Goal: Information Seeking & Learning: Find specific page/section

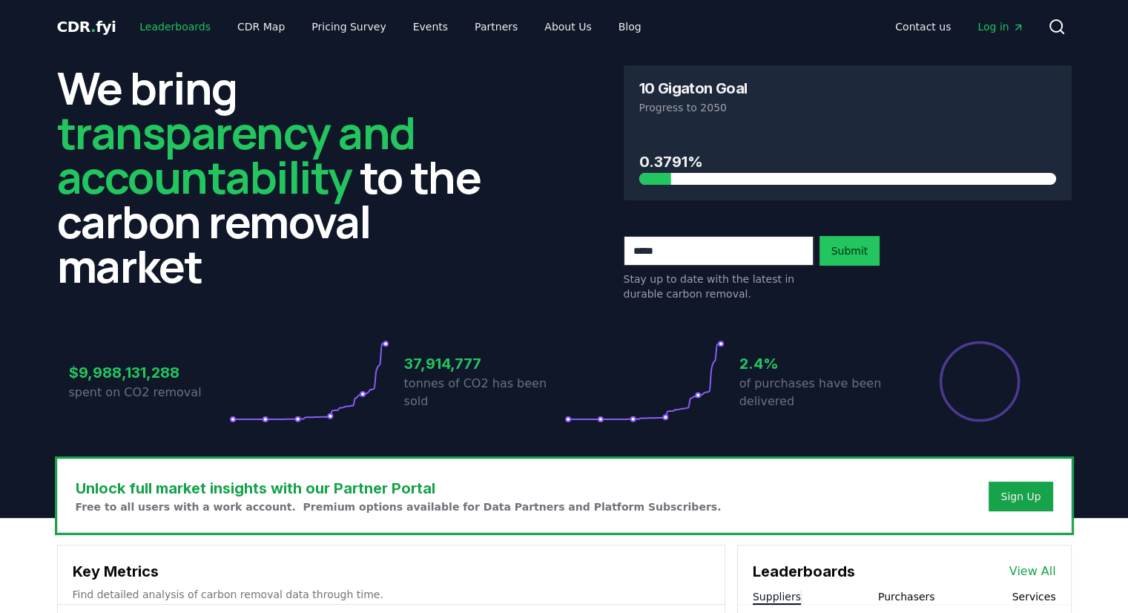
click at [165, 30] on link "Leaderboards" at bounding box center [175, 26] width 95 height 27
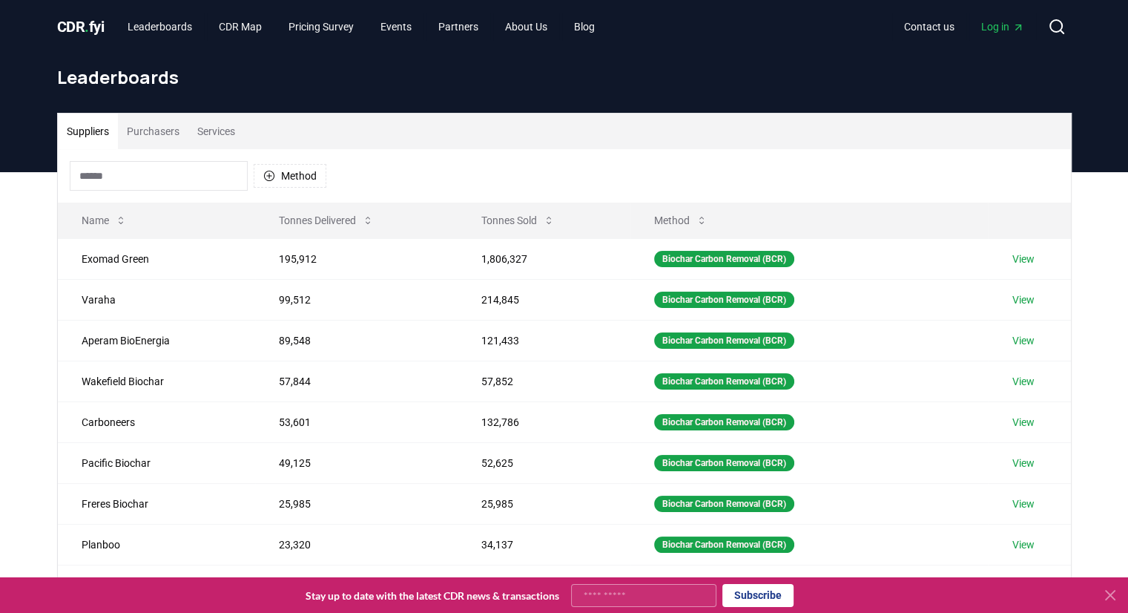
click at [166, 129] on button "Purchasers" at bounding box center [153, 131] width 70 height 36
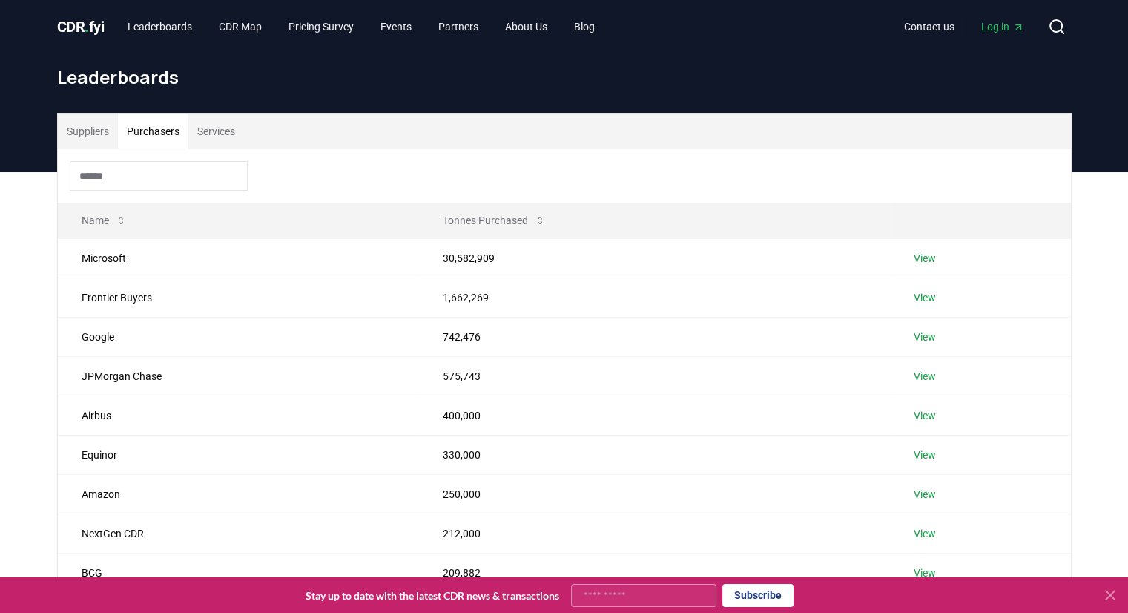
click at [163, 170] on input at bounding box center [159, 176] width 178 height 30
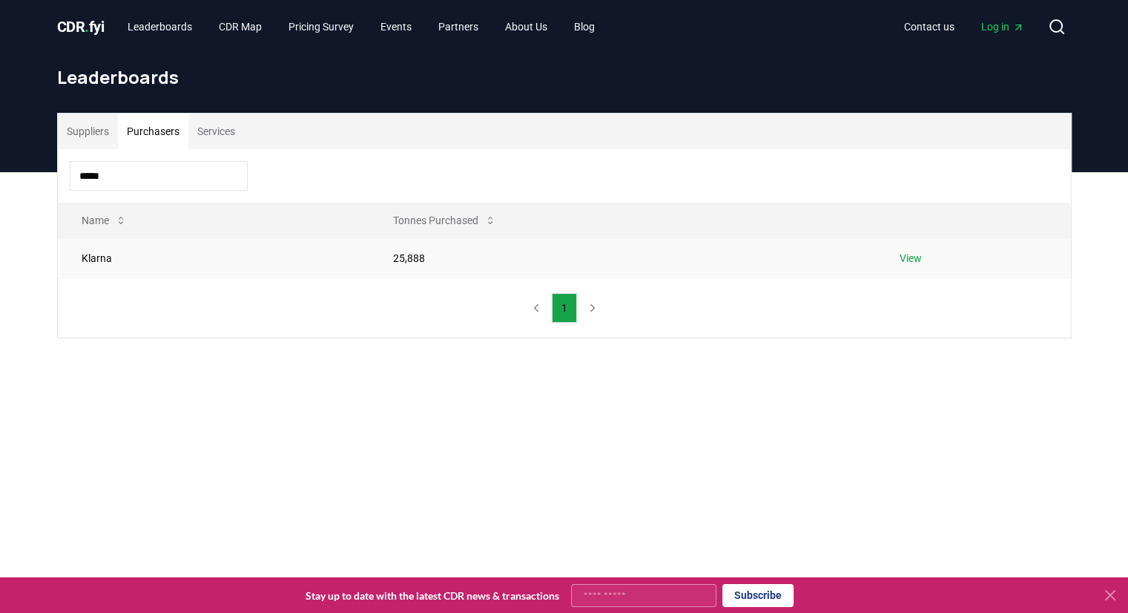
type input "*****"
click at [281, 251] on td "Klarna" at bounding box center [214, 257] width 312 height 39
click at [920, 251] on link "View" at bounding box center [911, 258] width 22 height 15
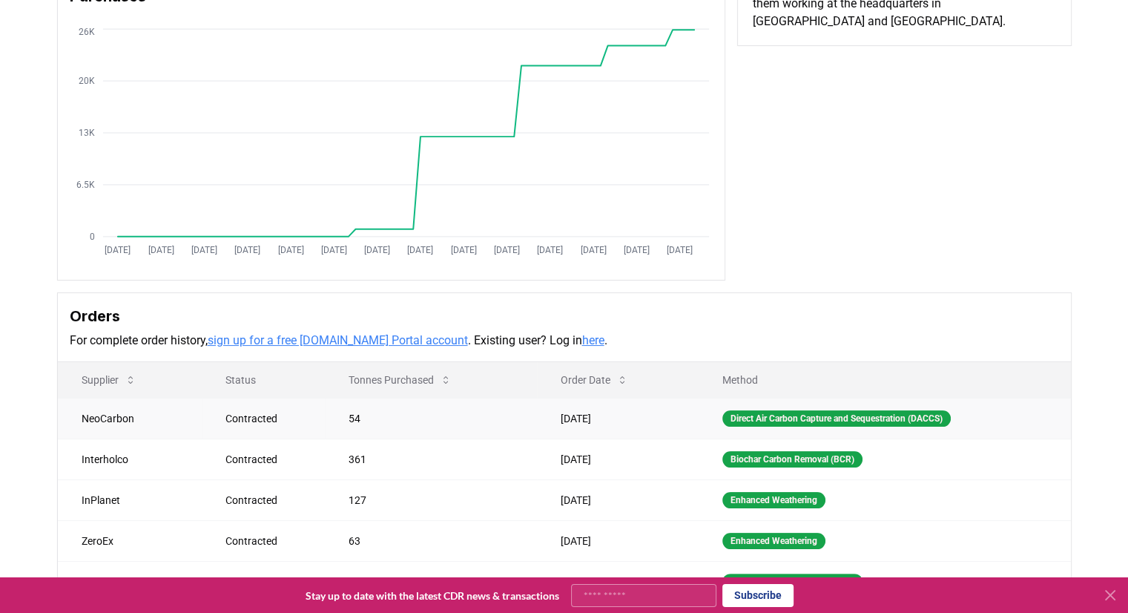
scroll to position [223, 0]
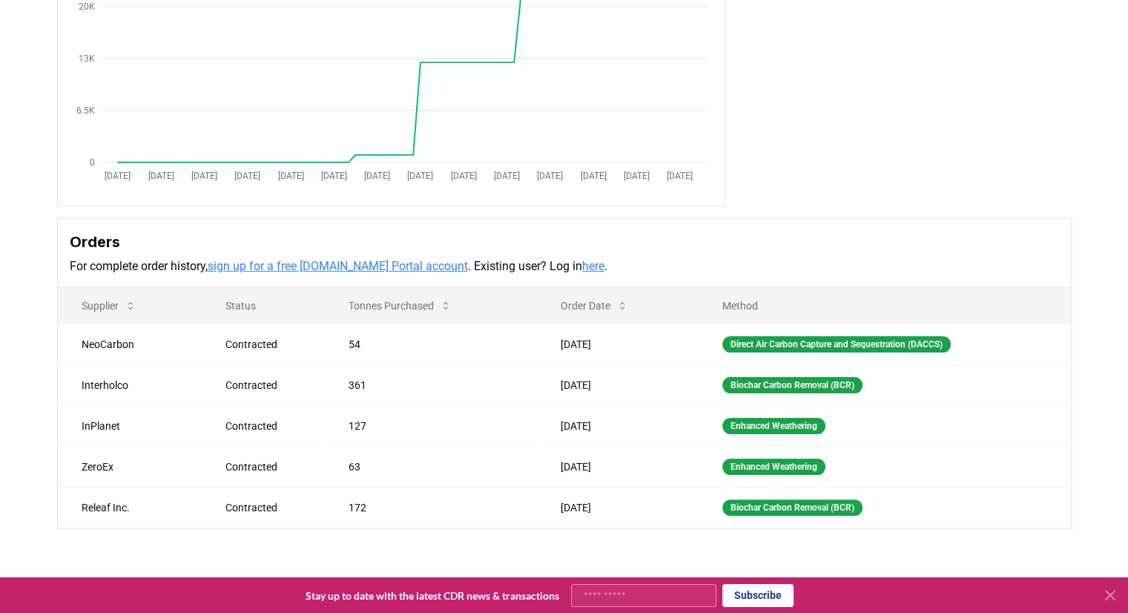
click at [582, 266] on link "here" at bounding box center [593, 266] width 22 height 14
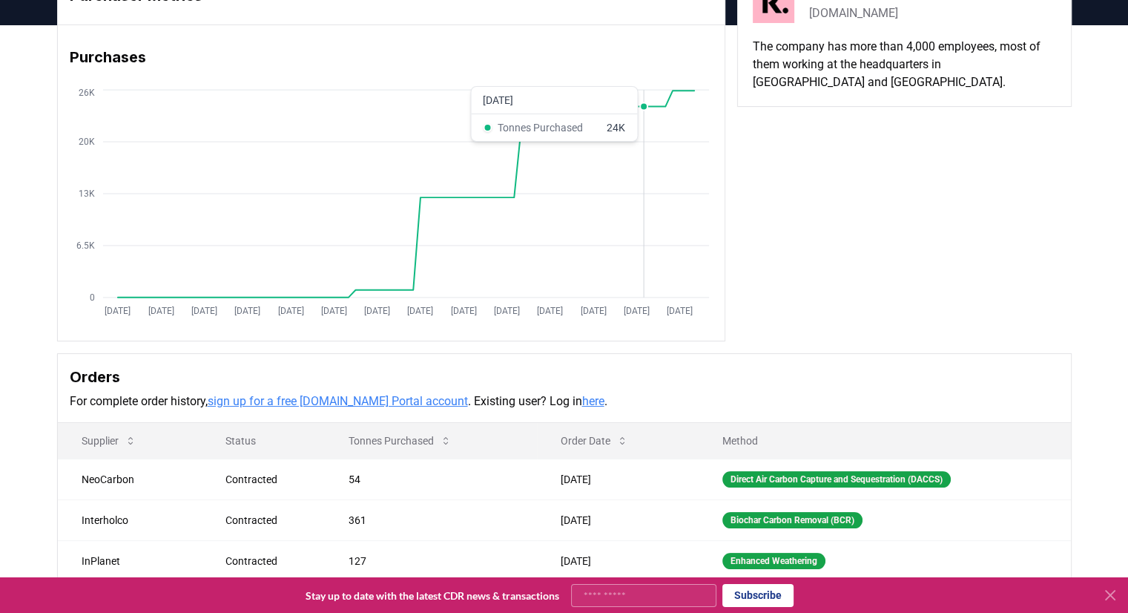
scroll to position [0, 0]
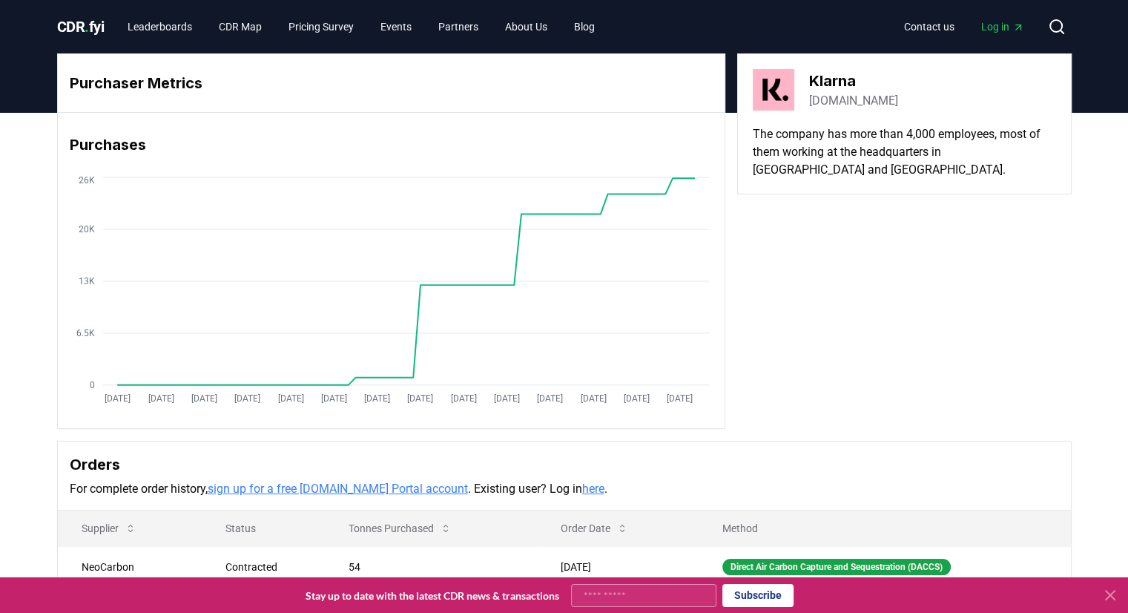
click at [1009, 28] on span "Log in" at bounding box center [1002, 26] width 43 height 15
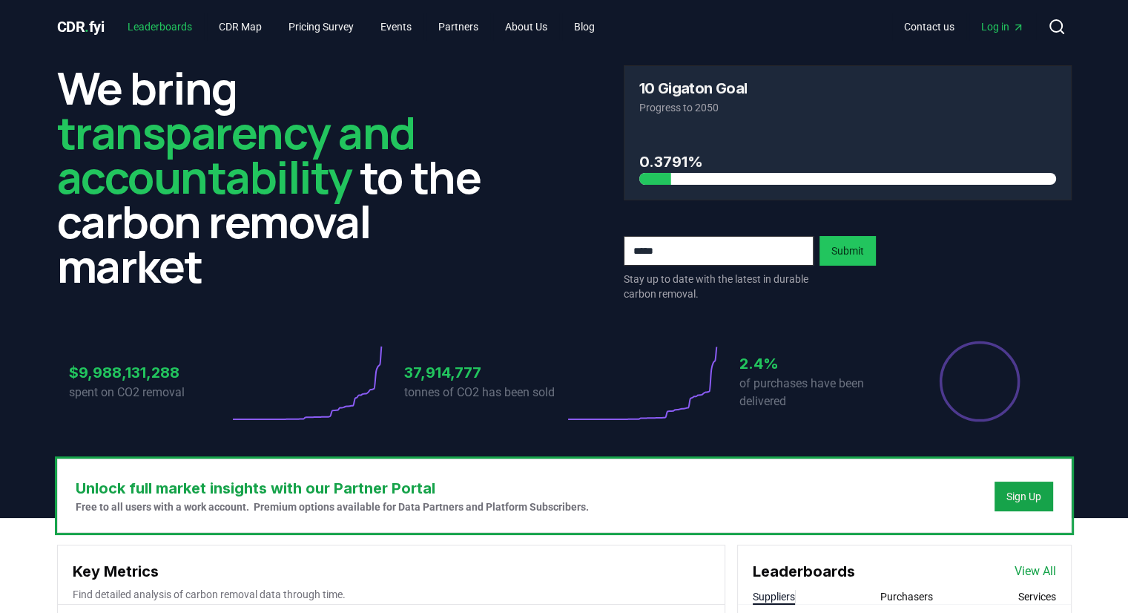
click at [188, 27] on link "Leaderboards" at bounding box center [160, 26] width 88 height 27
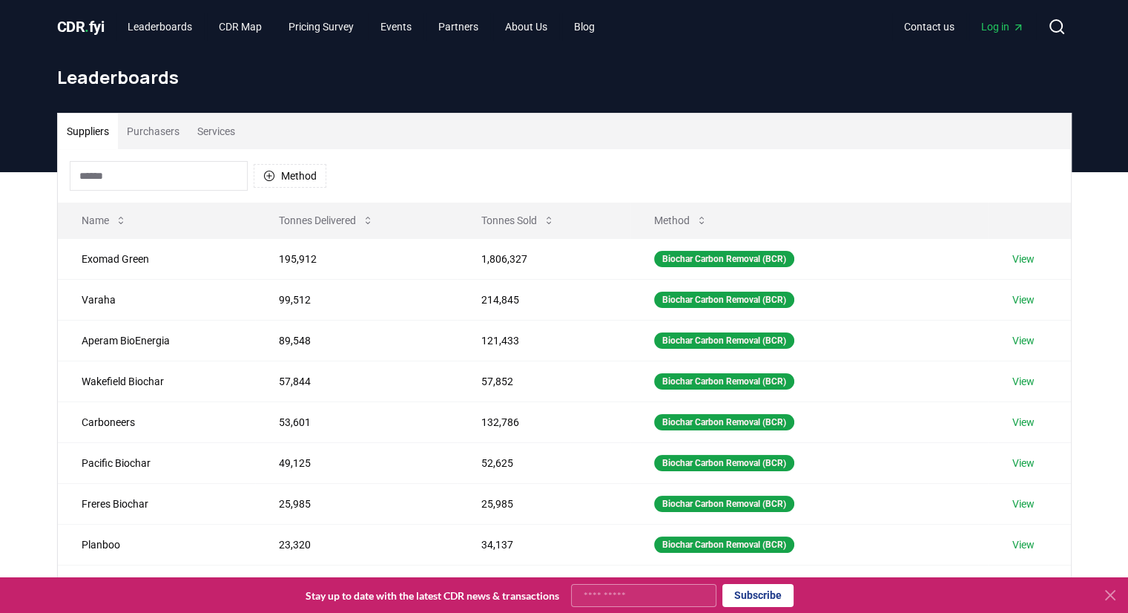
click at [163, 167] on input at bounding box center [159, 176] width 178 height 30
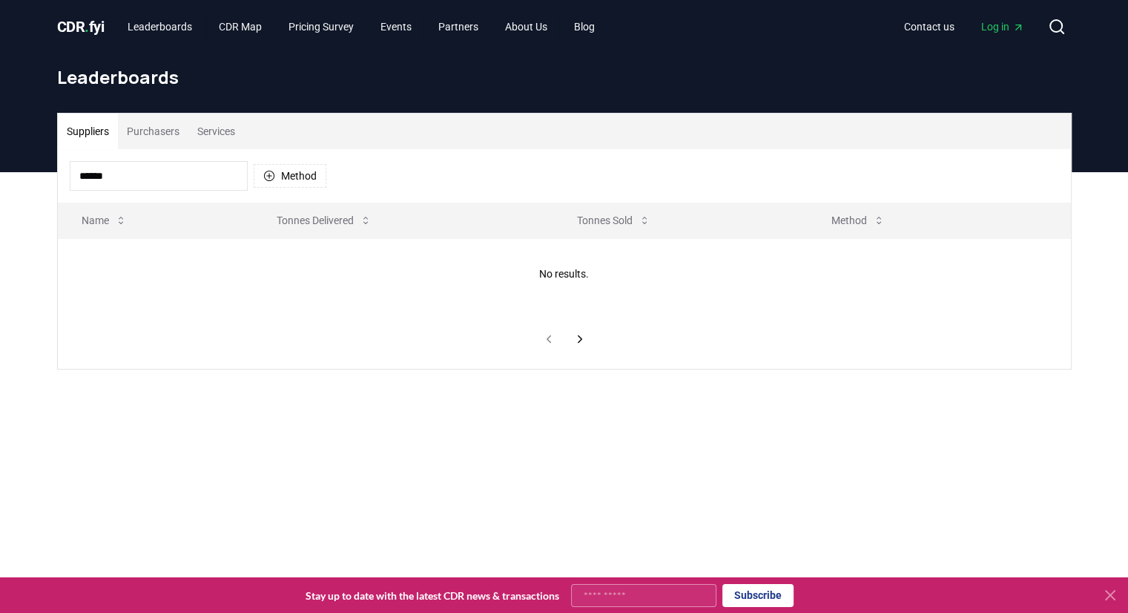
type input "******"
click at [169, 132] on button "Purchasers" at bounding box center [153, 131] width 70 height 36
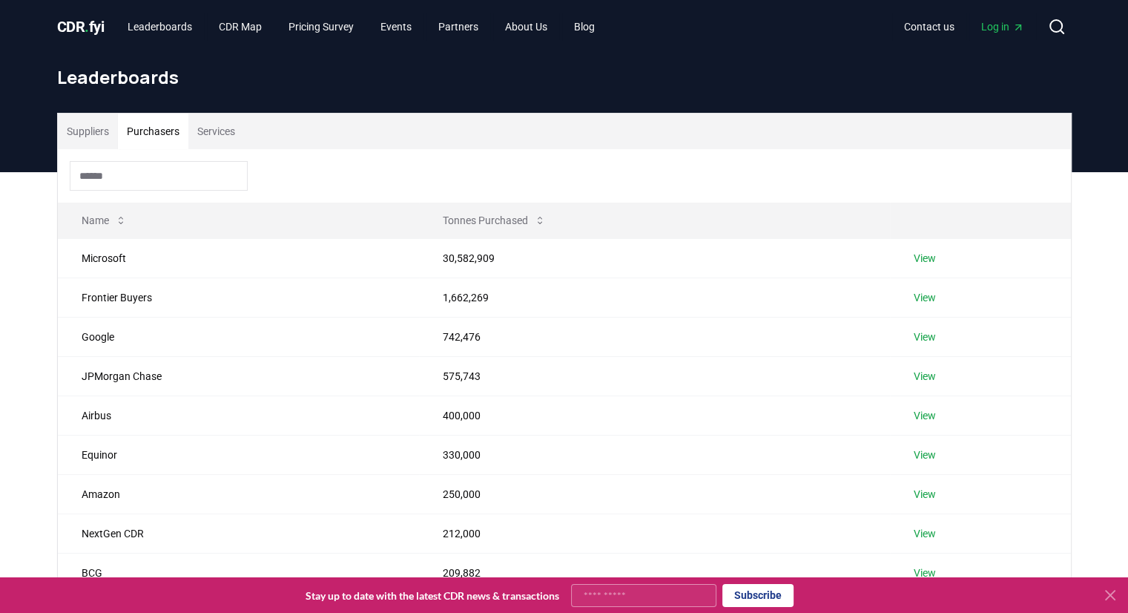
click at [162, 172] on input at bounding box center [159, 176] width 178 height 30
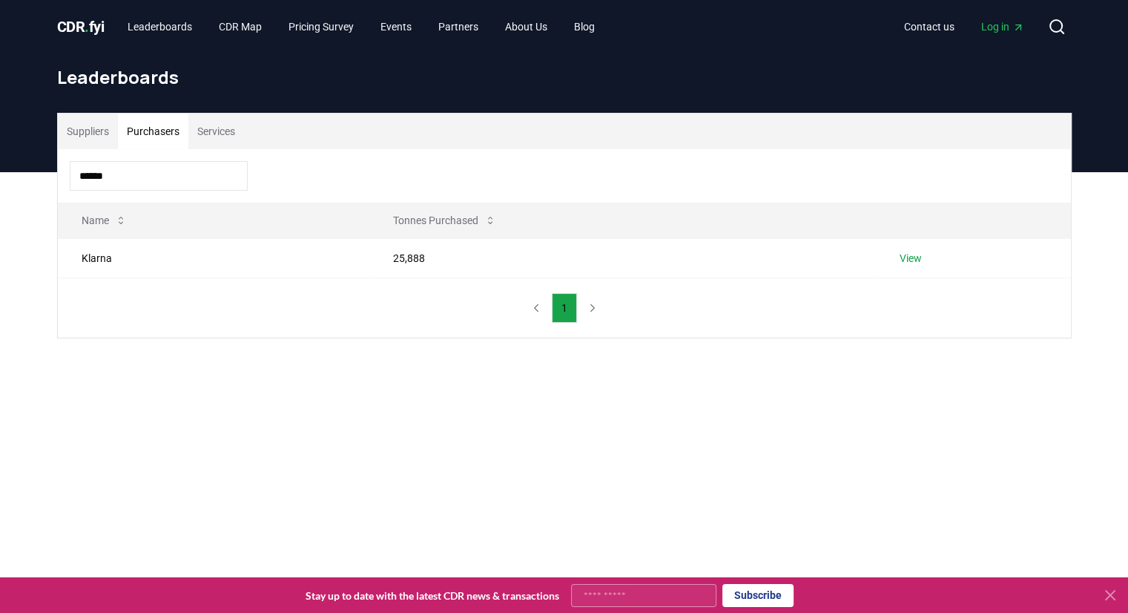
type input "******"
click at [246, 250] on td "Klarna" at bounding box center [214, 257] width 312 height 39
click at [917, 257] on link "View" at bounding box center [911, 258] width 22 height 15
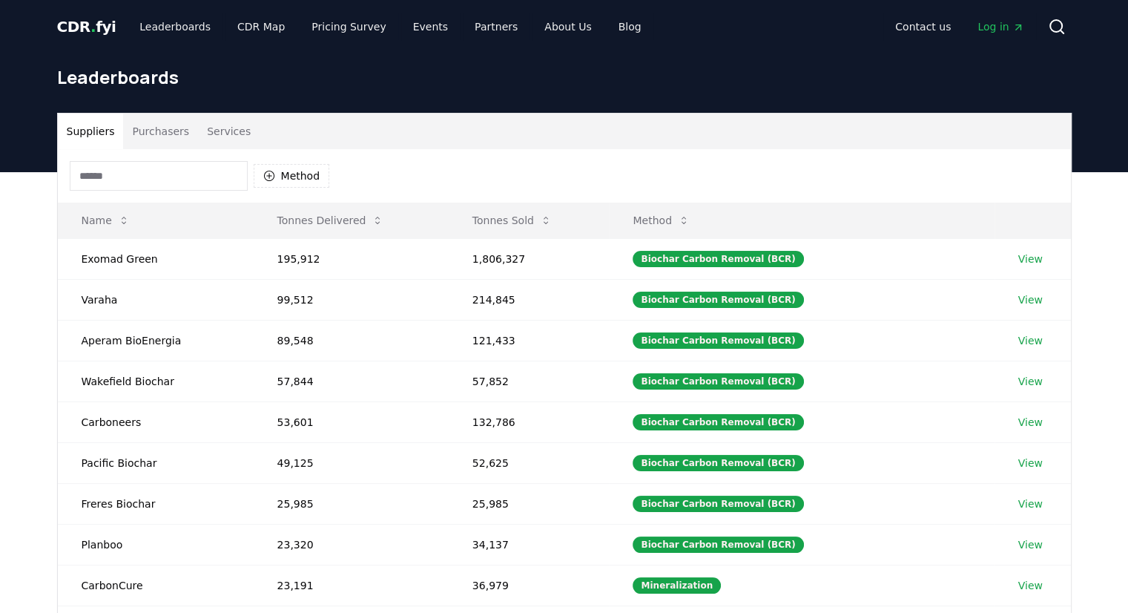
click at [147, 184] on input at bounding box center [159, 176] width 178 height 30
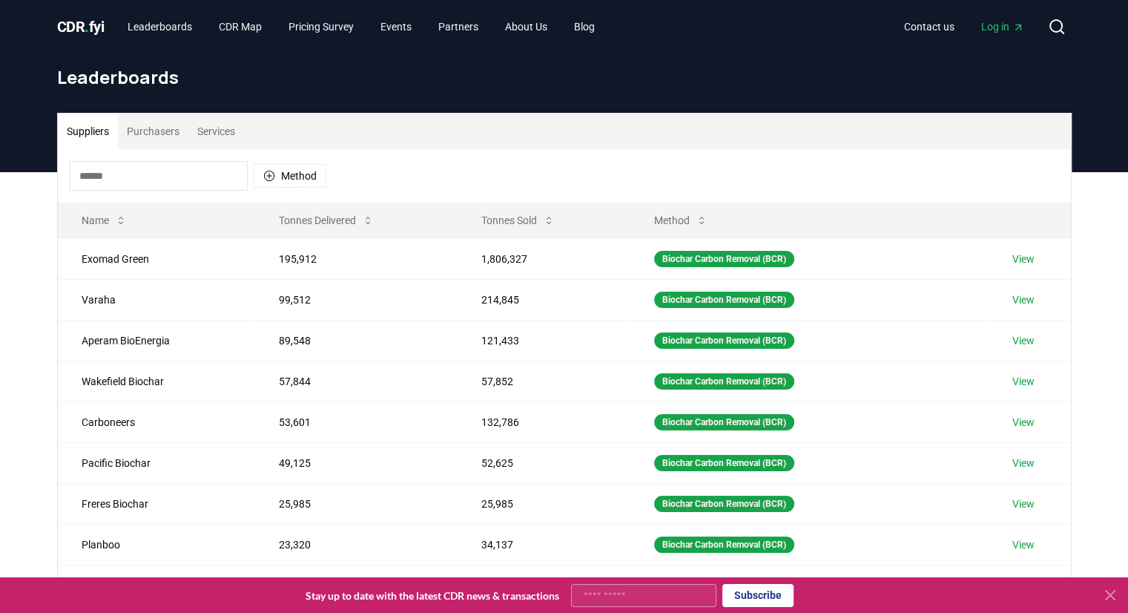
click at [156, 128] on button "Purchasers" at bounding box center [153, 131] width 70 height 36
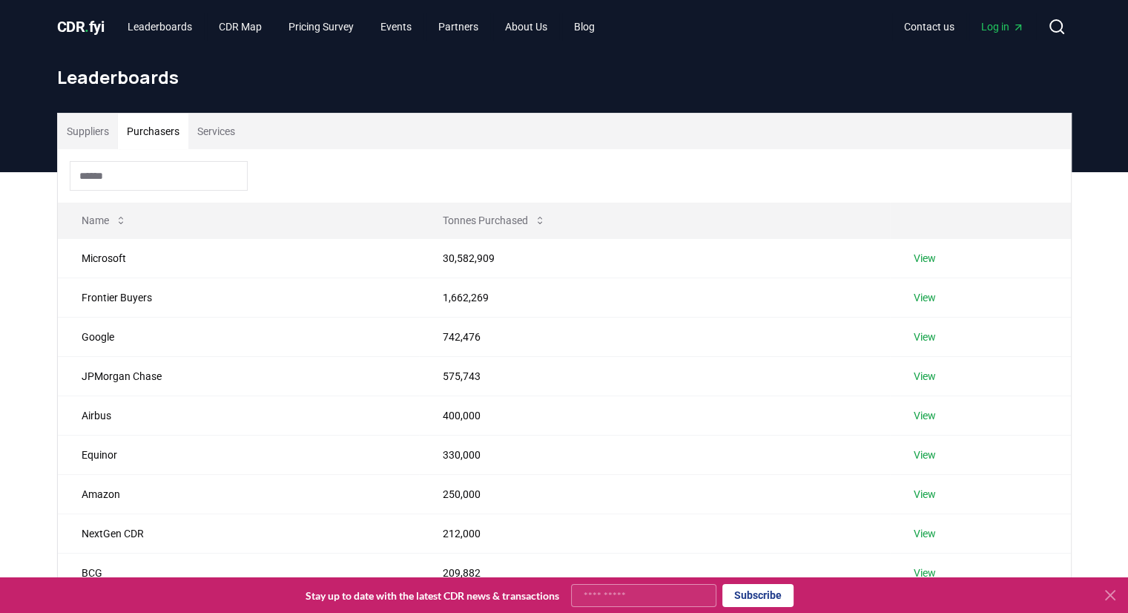
click at [157, 168] on input at bounding box center [159, 176] width 178 height 30
paste input "***"
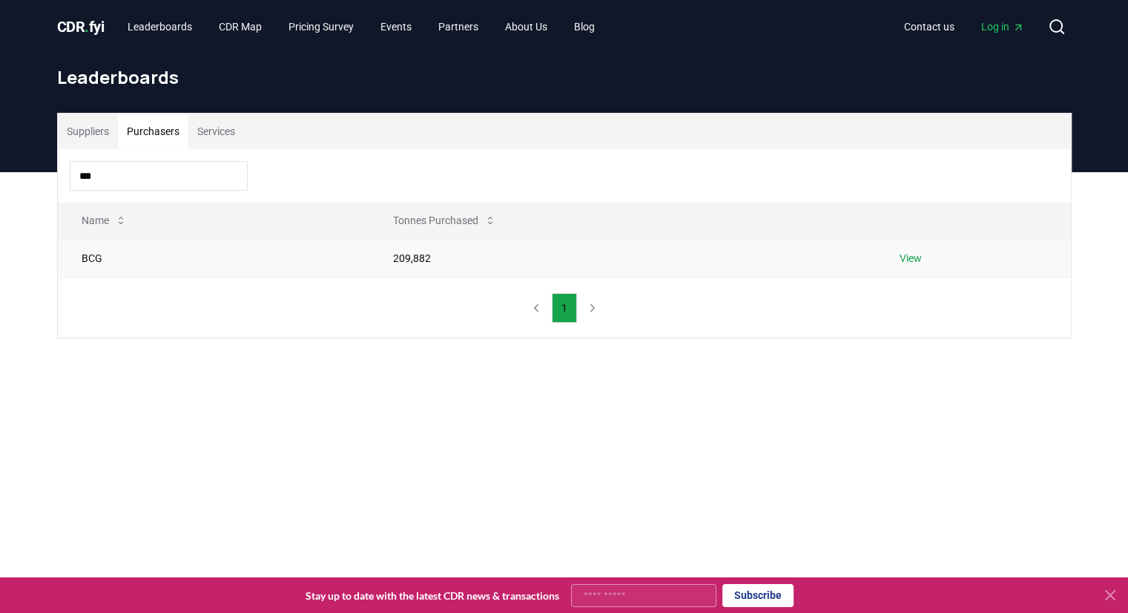
type input "***"
click at [240, 260] on td "BCG" at bounding box center [214, 257] width 312 height 39
click at [919, 260] on link "View" at bounding box center [911, 258] width 22 height 15
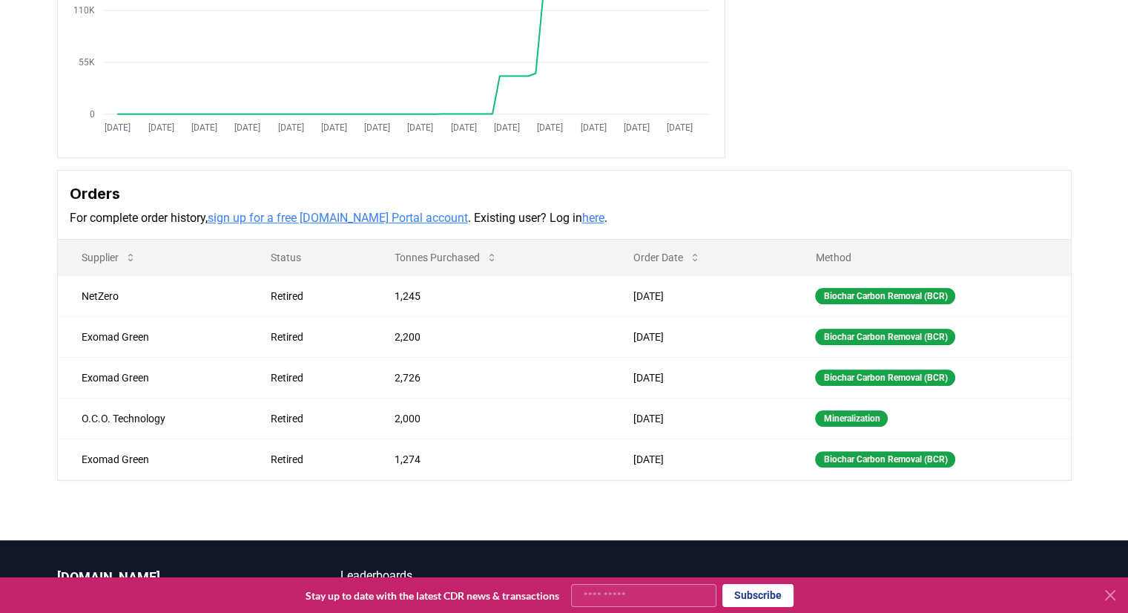
scroll to position [297, 0]
